Goal: Navigation & Orientation: Go to known website

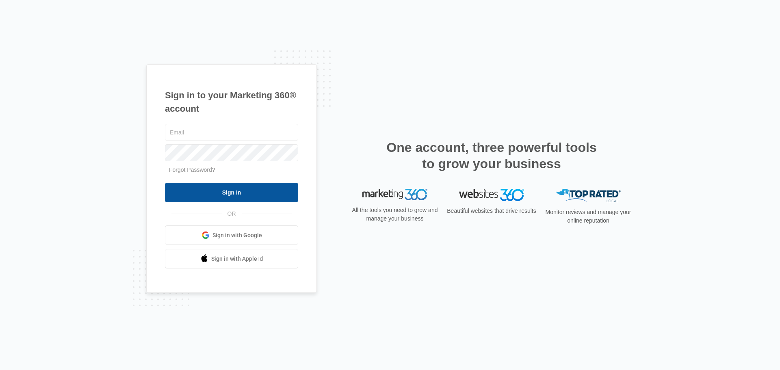
type input "lewis.dustin87@gmail.com"
click at [249, 198] on input "Sign In" at bounding box center [231, 193] width 133 height 20
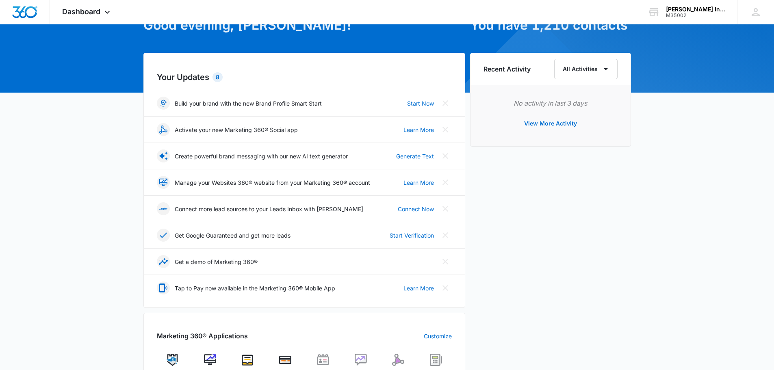
scroll to position [244, 0]
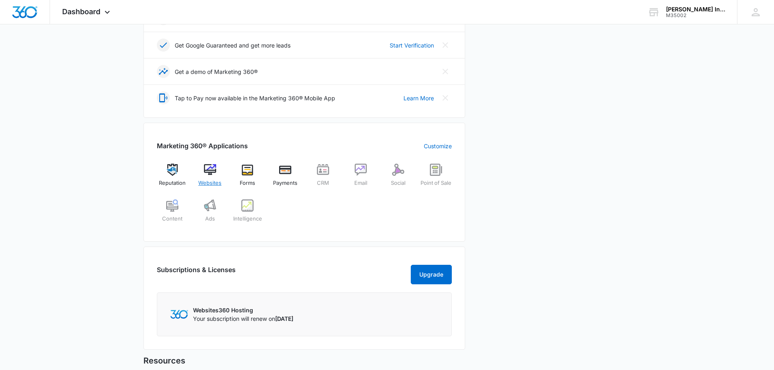
click at [208, 169] on img at bounding box center [210, 170] width 12 height 12
